Goal: Find specific page/section: Find specific page/section

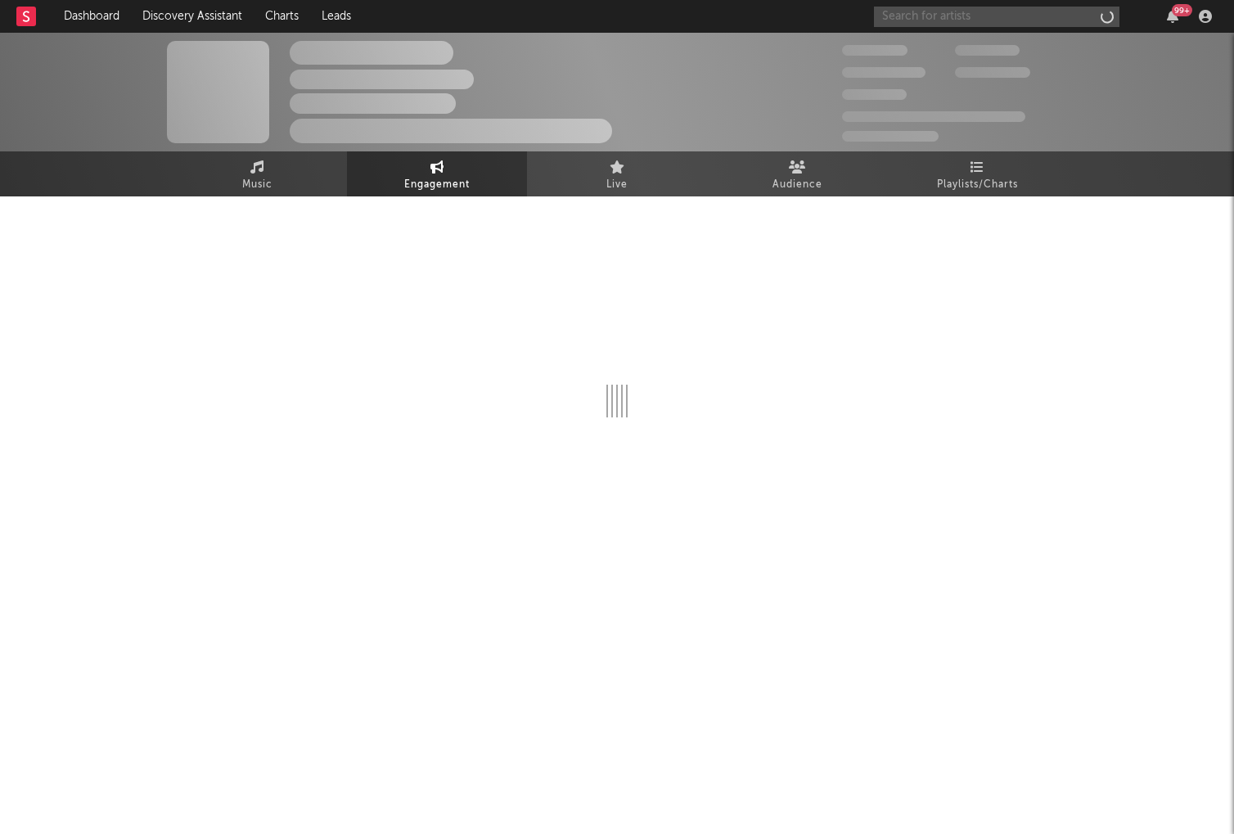
click at [976, 17] on input "text" at bounding box center [996, 17] width 245 height 20
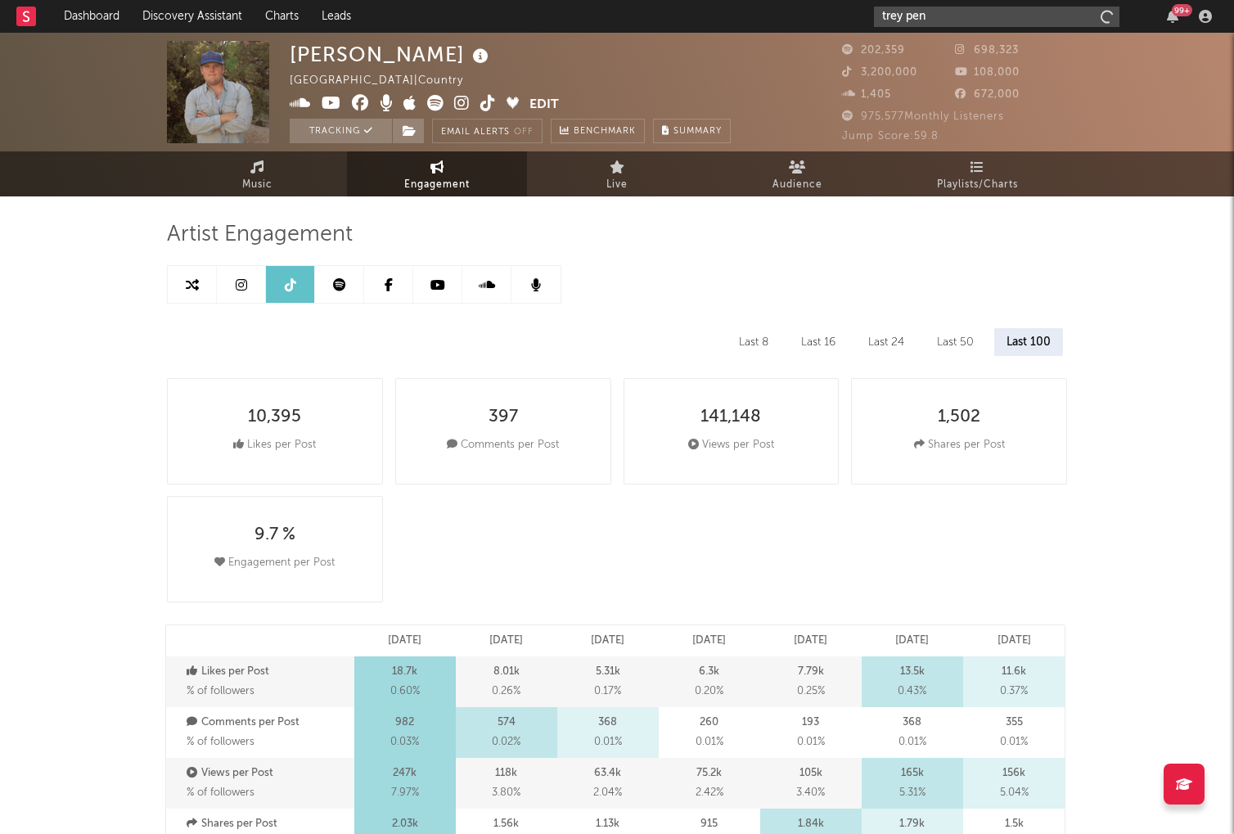
type input "trey pend"
select select "6m"
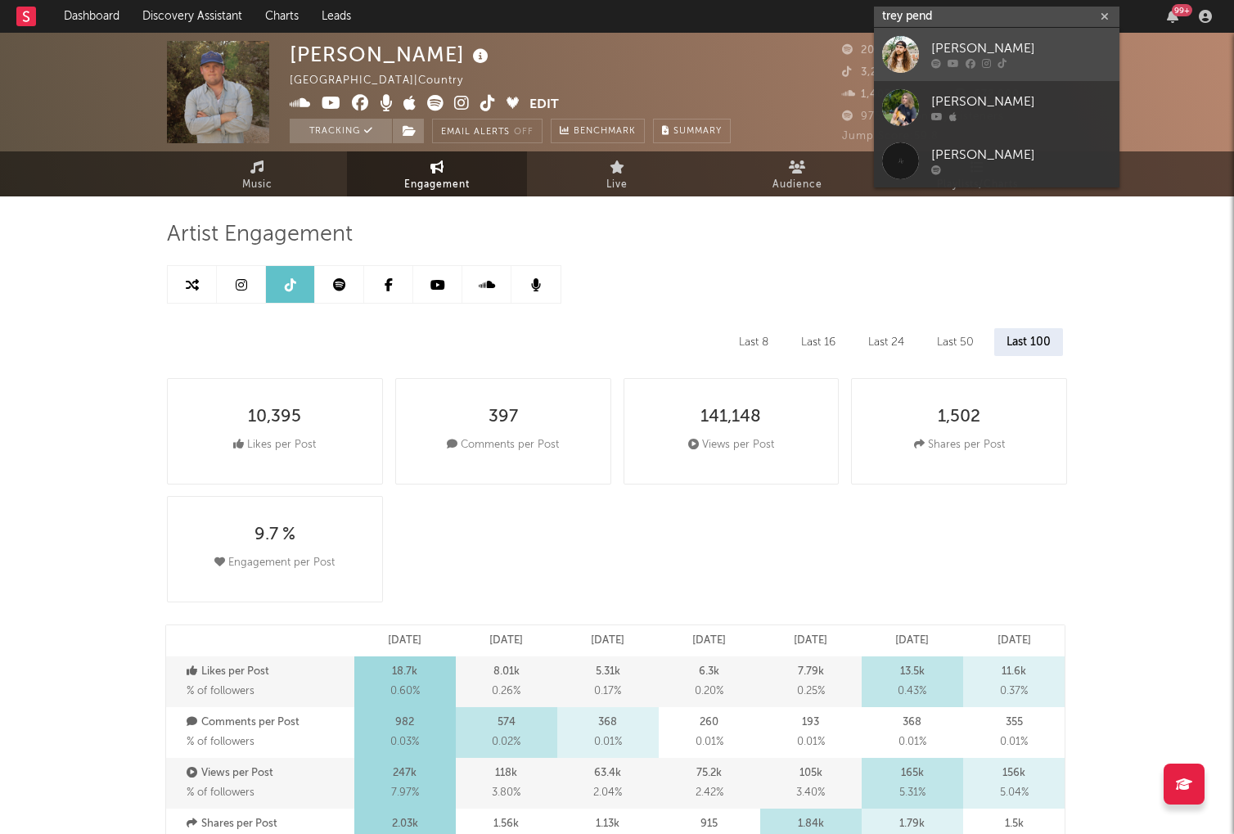
type input "trey pend"
click at [989, 49] on div "[PERSON_NAME]" at bounding box center [1021, 49] width 180 height 20
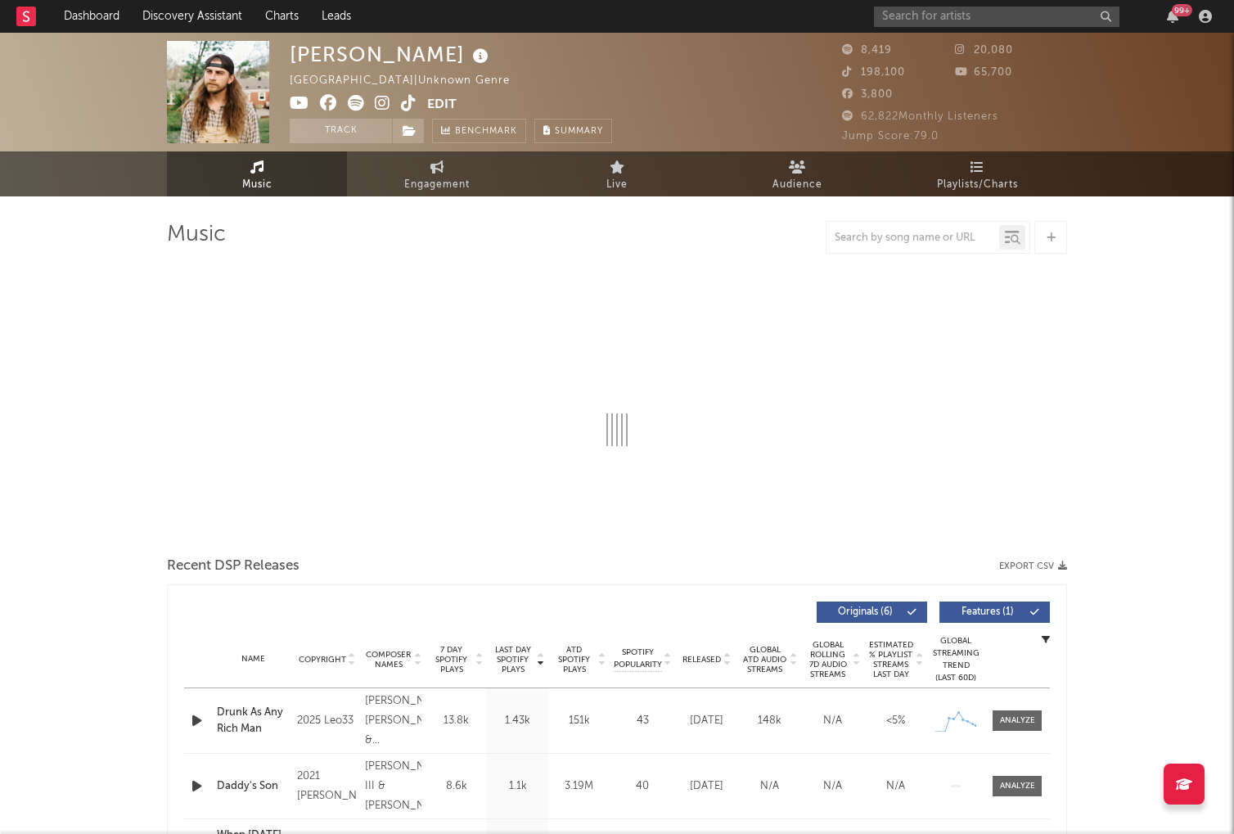
select select "6m"
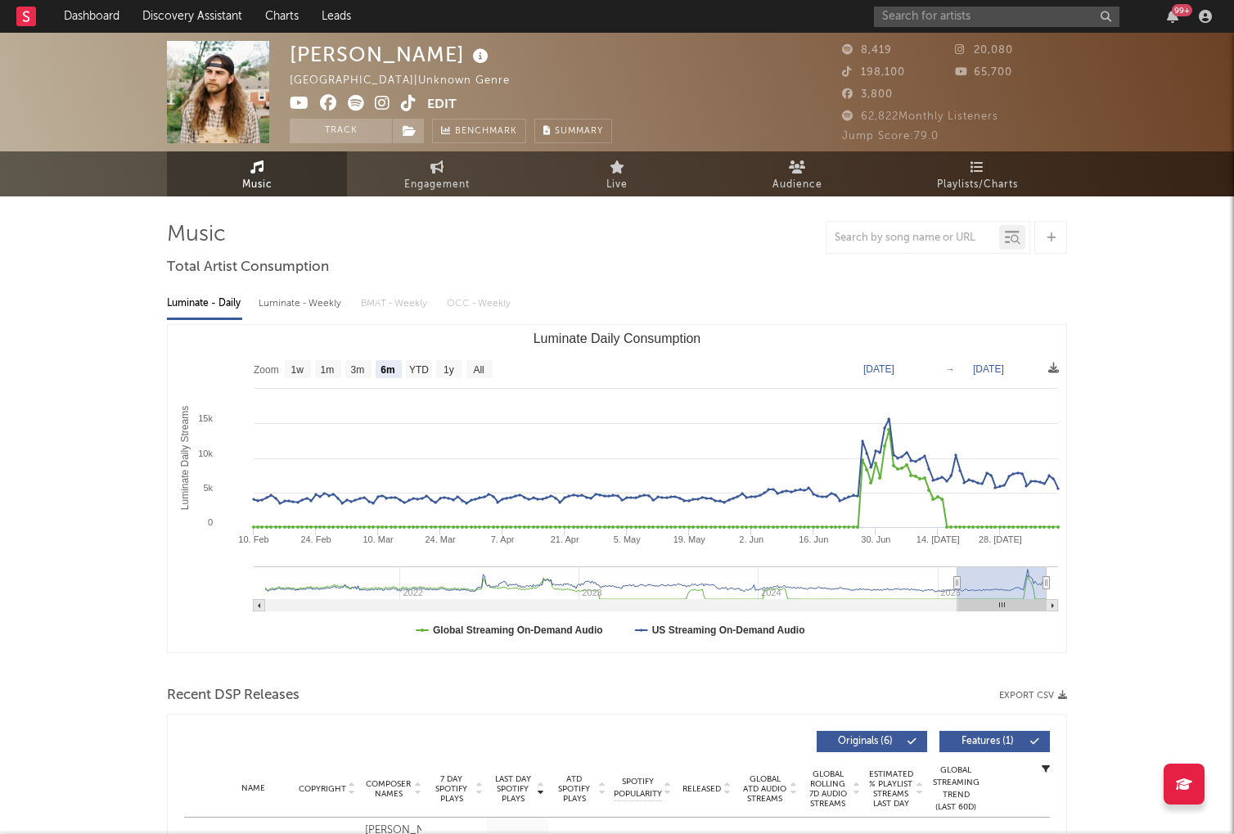
select select "6m"
